Goal: Task Accomplishment & Management: Use online tool/utility

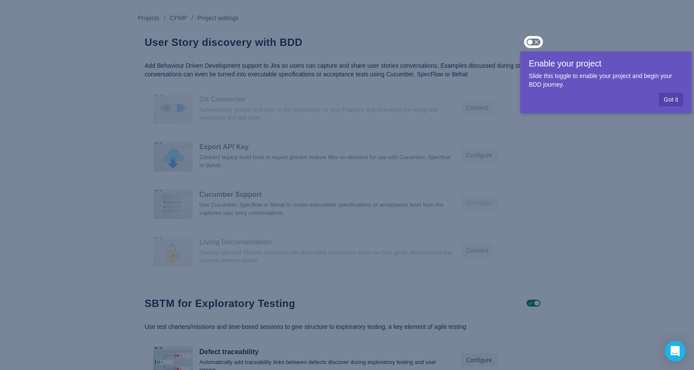
click at [533, 43] on div at bounding box center [533, 42] width 19 height 12
click at [673, 100] on span "Got it" at bounding box center [671, 100] width 14 height 14
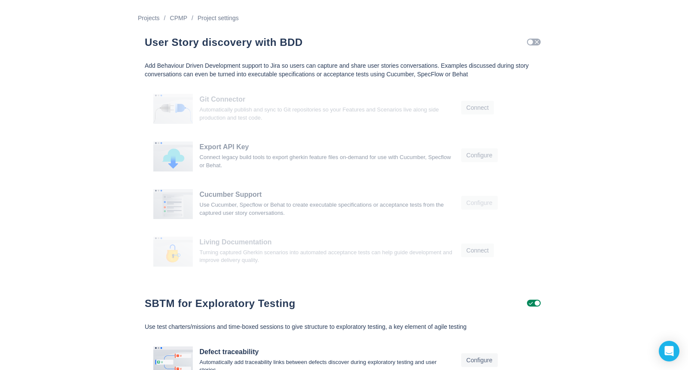
click at [534, 40] on span "Check" at bounding box center [536, 42] width 7 height 7
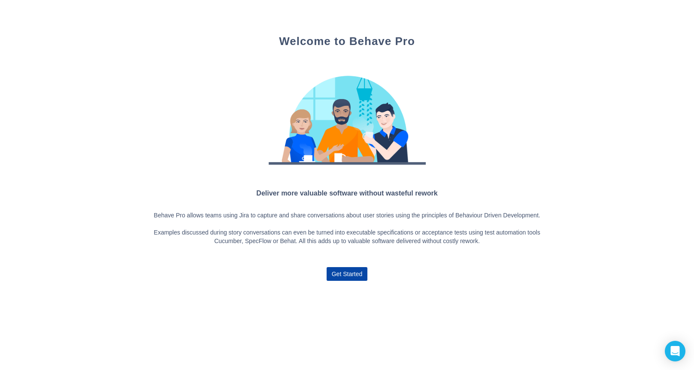
click at [347, 274] on span "Get Started" at bounding box center [347, 274] width 31 height 14
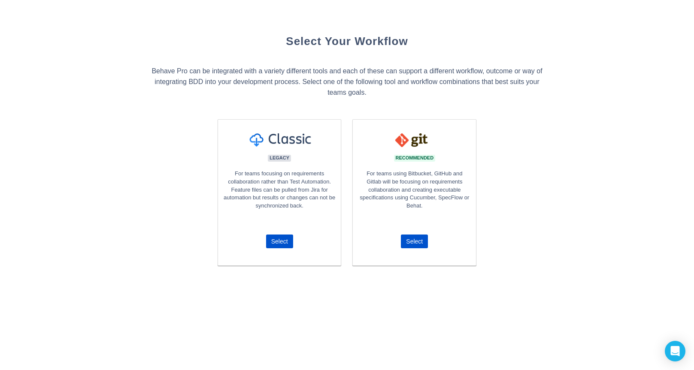
click at [42, 186] on div "Select Your Workflow Behave Pro can be integrated with a variety different tool…" at bounding box center [347, 137] width 694 height 275
click at [412, 239] on span "Select" at bounding box center [414, 242] width 17 height 14
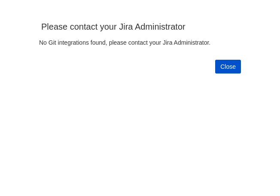
scroll to position [183, 267]
click at [228, 66] on span "Close" at bounding box center [227, 67] width 15 height 14
